Goal: Task Accomplishment & Management: Manage account settings

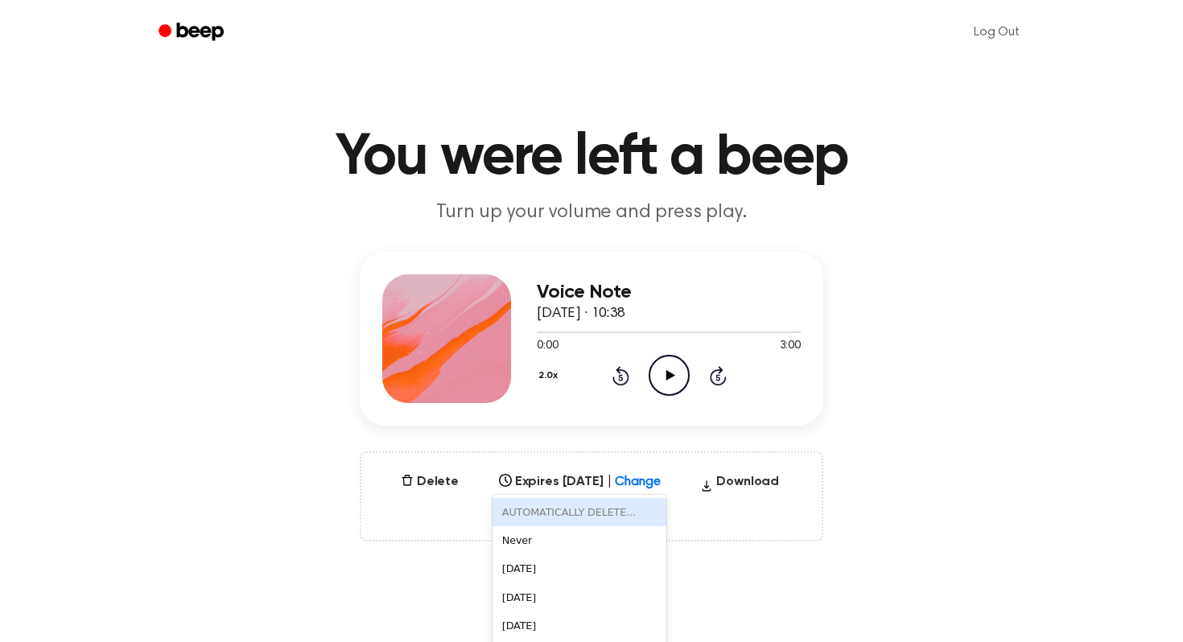
click at [663, 485] on div "AUTOMATICALLY DELETE... disabled, 1 of 6. 6 results available. Use Up and Down …" at bounding box center [580, 477] width 175 height 23
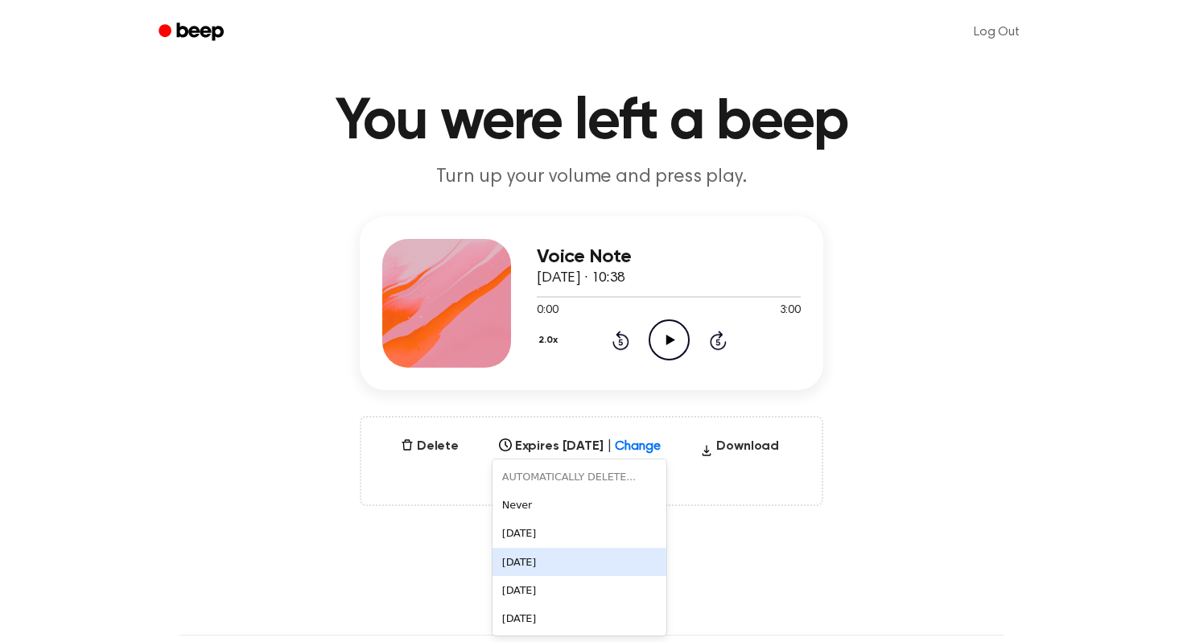
click at [565, 558] on div "[DATE]" at bounding box center [580, 562] width 175 height 28
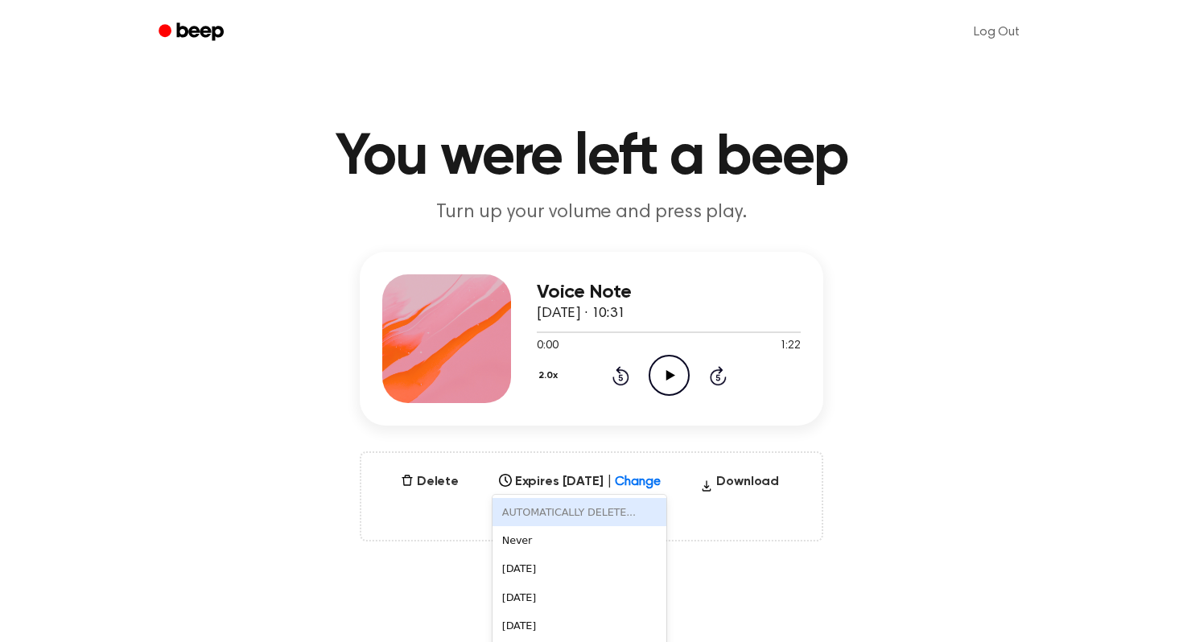
click at [654, 483] on div "AUTOMATICALLY DELETE... disabled, 1 of 6. 6 results available. Use Up and Down …" at bounding box center [580, 477] width 175 height 23
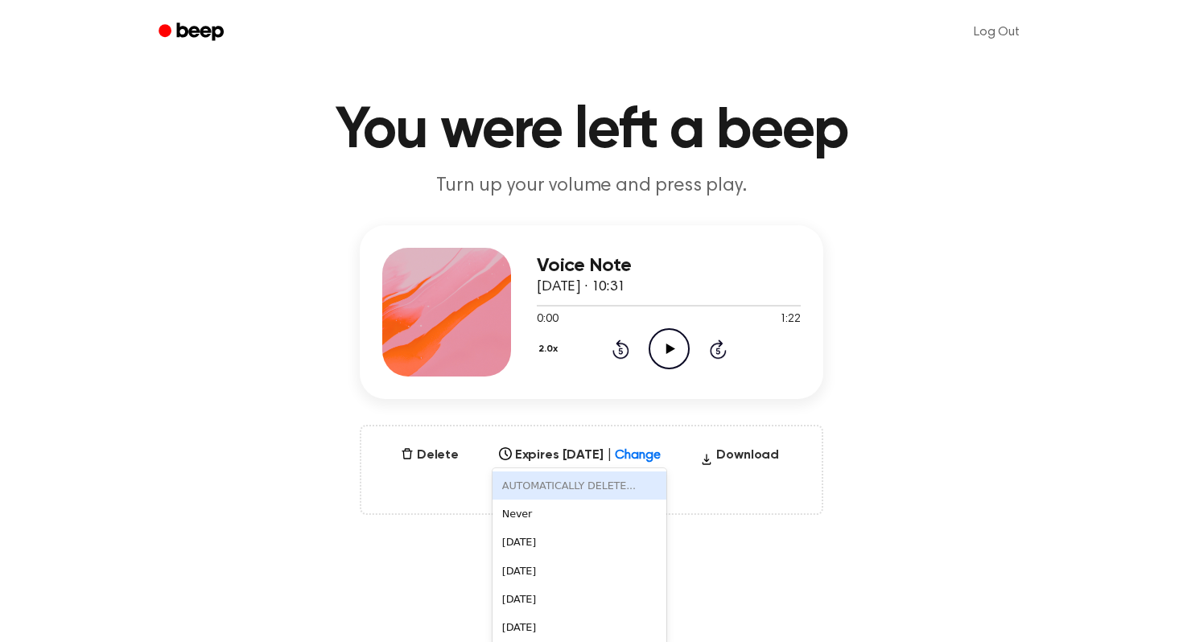
scroll to position [35, 0]
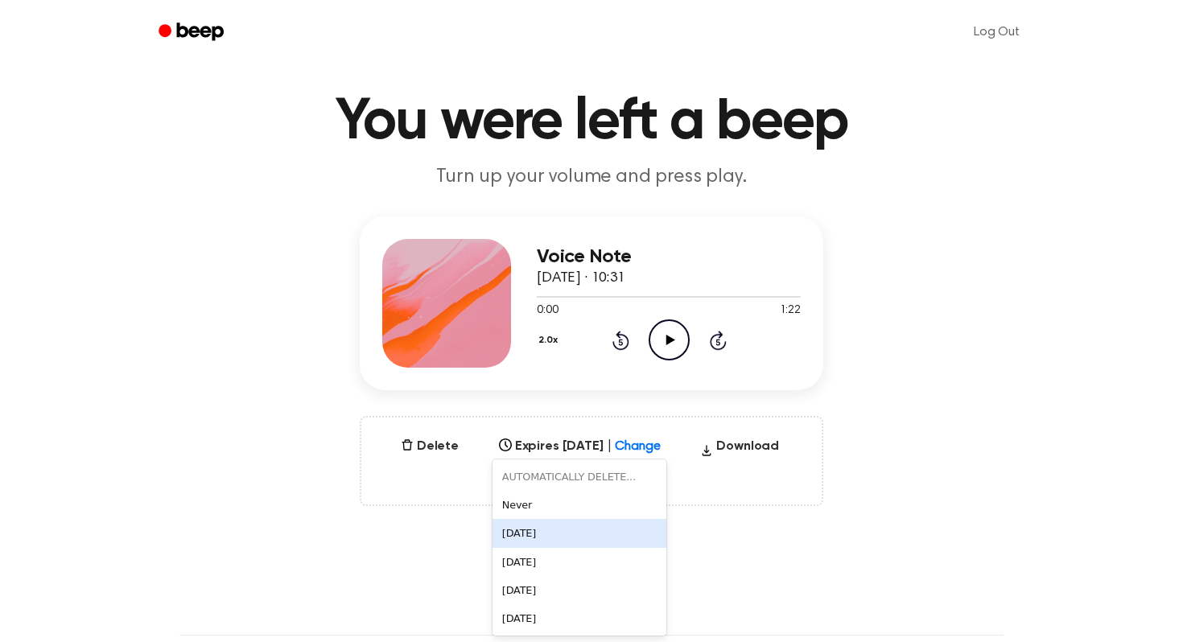
click at [605, 546] on div "[DATE]" at bounding box center [580, 533] width 175 height 28
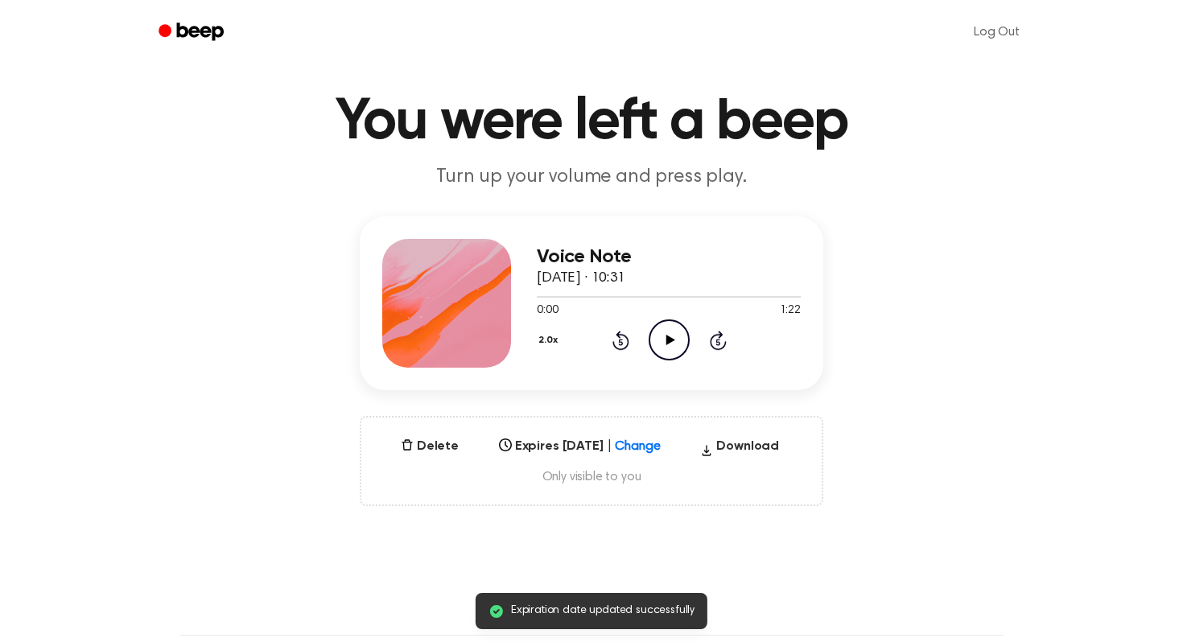
click at [655, 443] on div at bounding box center [651, 442] width 29 height 16
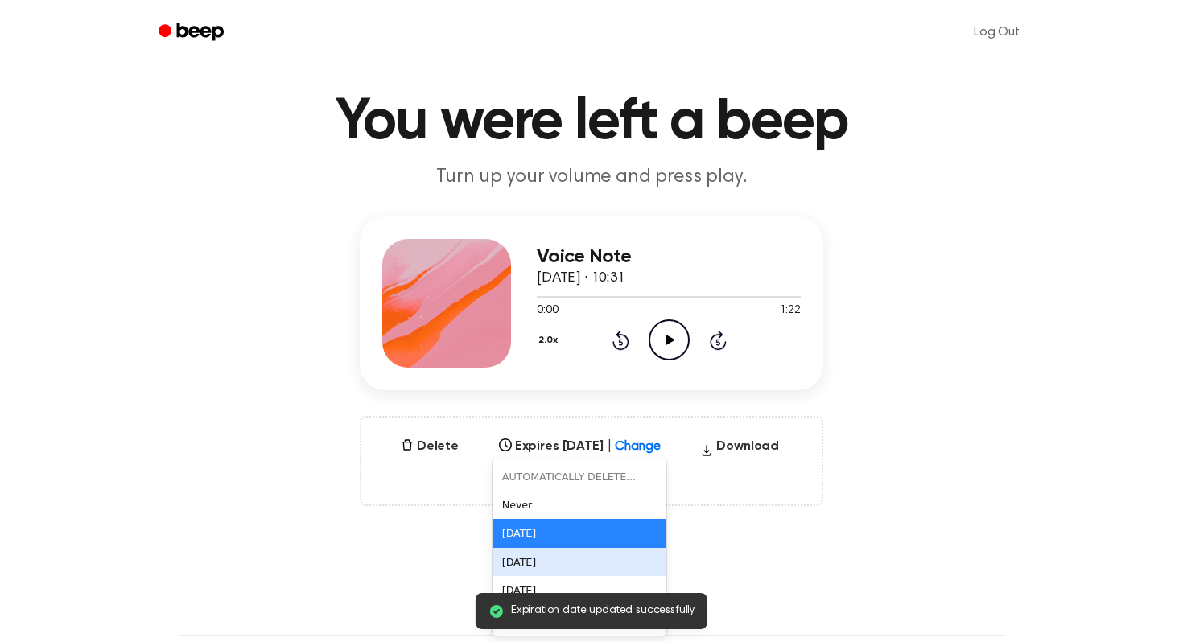
click at [601, 562] on div "[DATE]" at bounding box center [580, 562] width 175 height 28
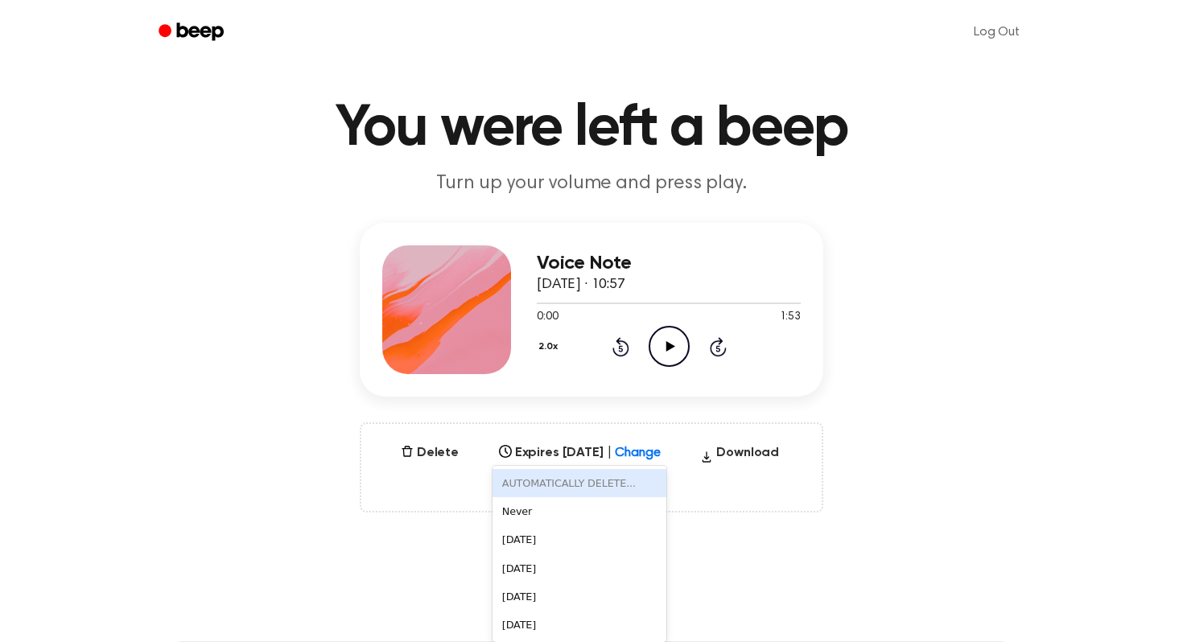
click at [655, 460] on div "AUTOMATICALLY DELETE... disabled, 1 of 6. 6 results available. Use Up and Down …" at bounding box center [580, 448] width 175 height 23
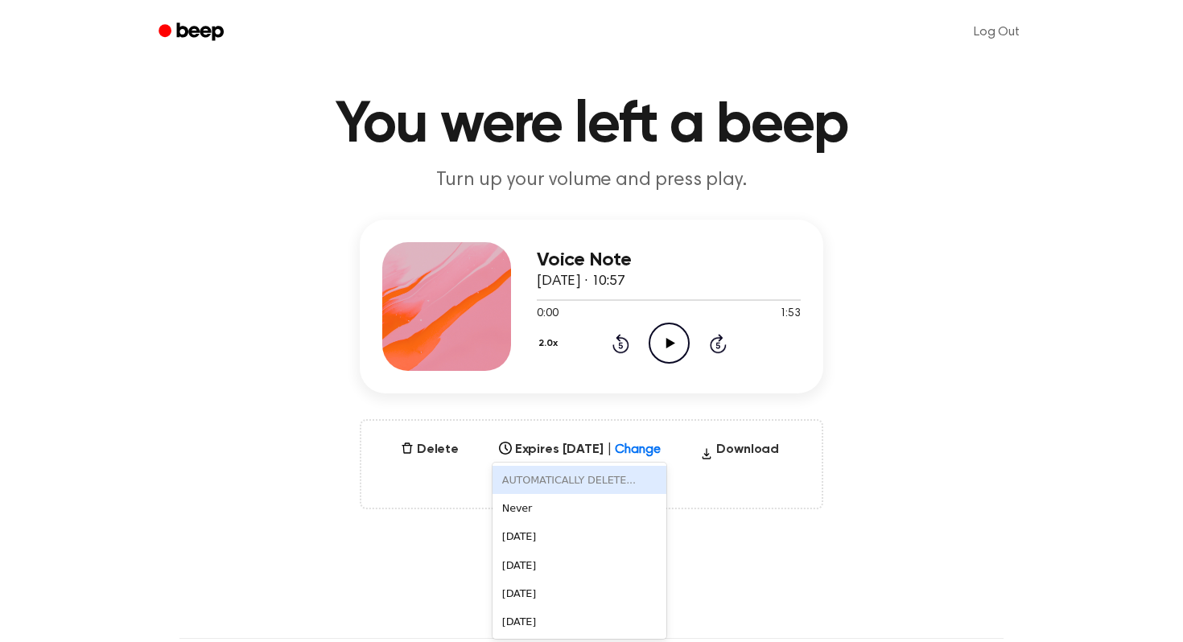
scroll to position [35, 0]
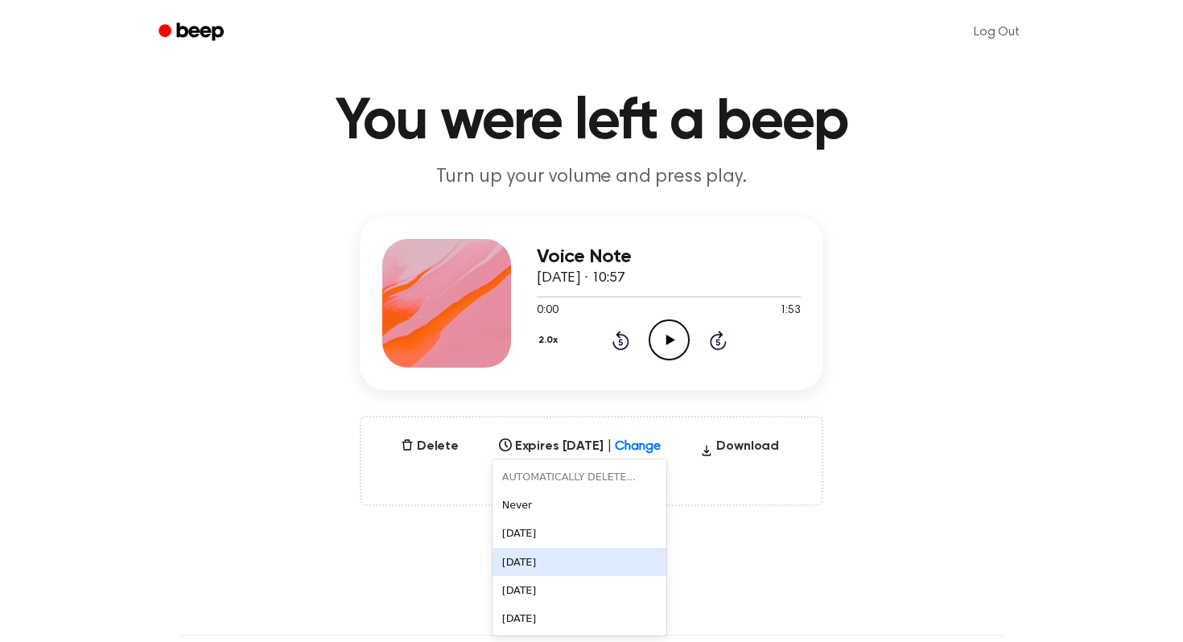
click at [593, 551] on div "[DATE]" at bounding box center [580, 562] width 175 height 28
click at [659, 442] on icon at bounding box center [651, 442] width 16 height 16
click at [778, 524] on main "You were left a beep Turn up your volume and press play. Voice Note 16 Septembe…" at bounding box center [591, 481] width 1183 height 1033
